Goal: Ask a question

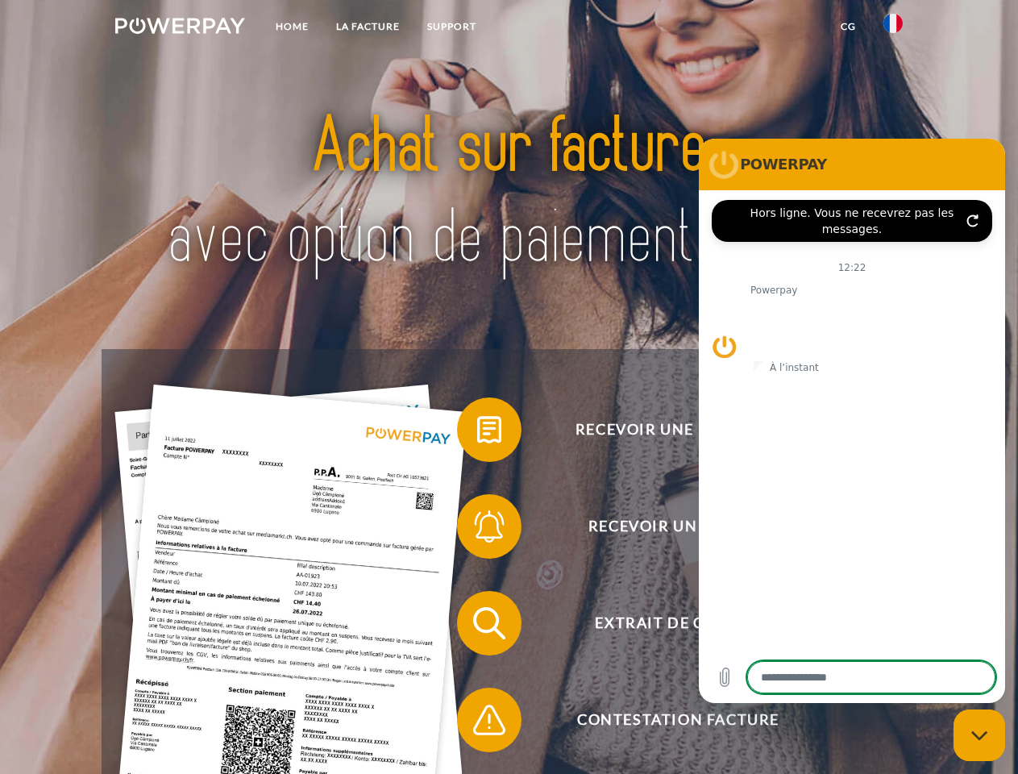
click at [180, 28] on img at bounding box center [180, 26] width 130 height 16
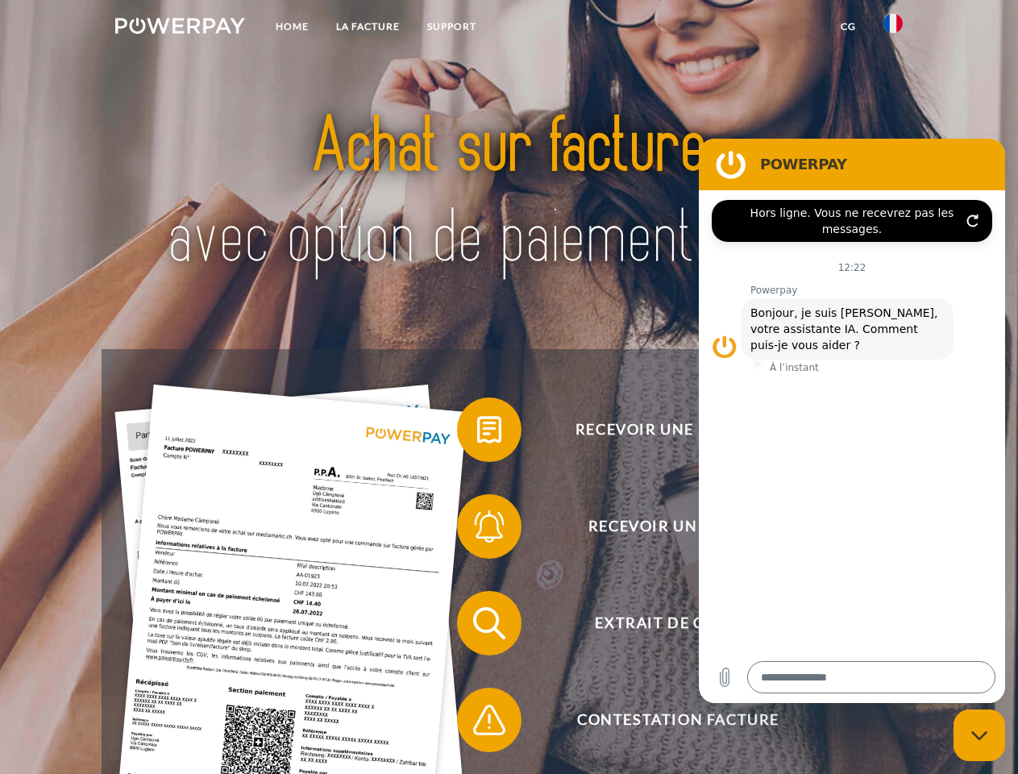
click at [893, 28] on img at bounding box center [892, 23] width 19 height 19
click at [848, 27] on link "CG" at bounding box center [848, 26] width 43 height 29
click at [477, 433] on span at bounding box center [465, 429] width 81 height 81
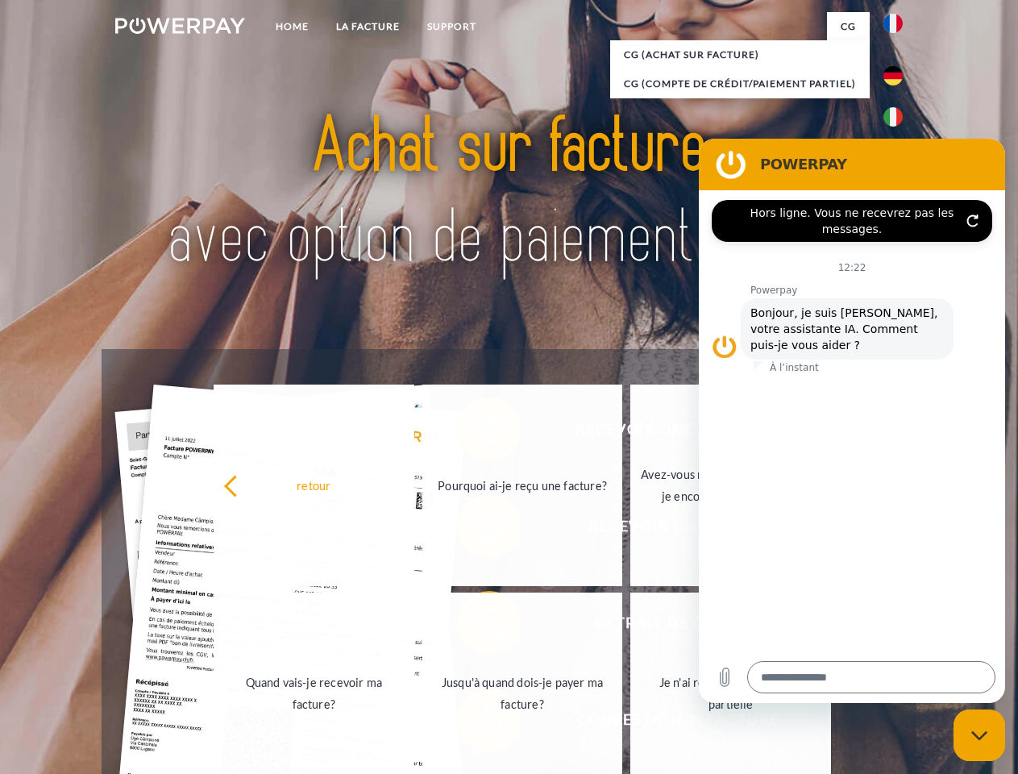
click at [414, 626] on link "Quand vais-je recevoir ma facture?" at bounding box center [314, 692] width 201 height 201
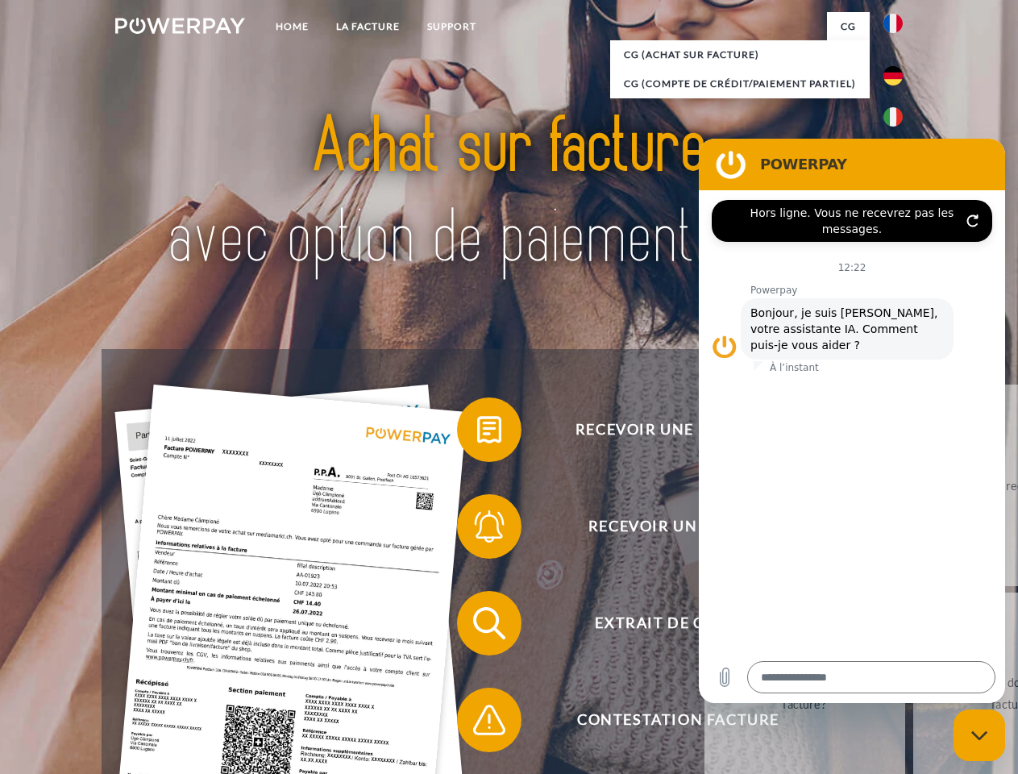
click at [477, 723] on span at bounding box center [465, 719] width 81 height 81
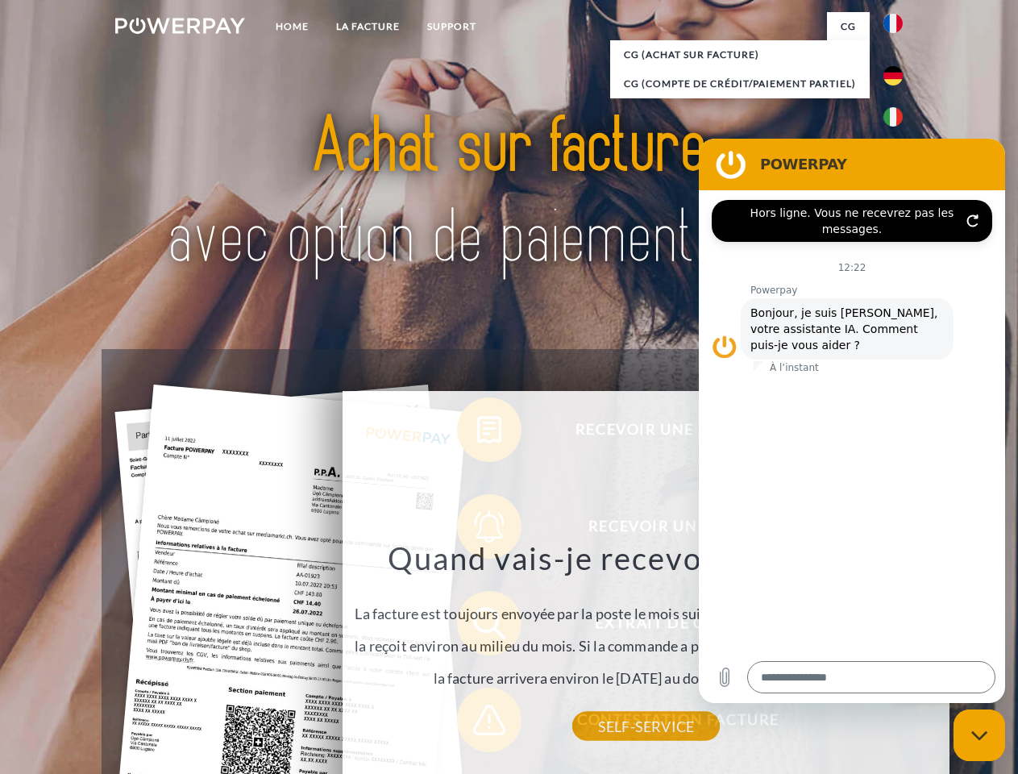
click at [979, 735] on icon "Fermer la fenêtre de messagerie" at bounding box center [979, 735] width 17 height 10
type textarea "*"
